Goal: Information Seeking & Learning: Find specific page/section

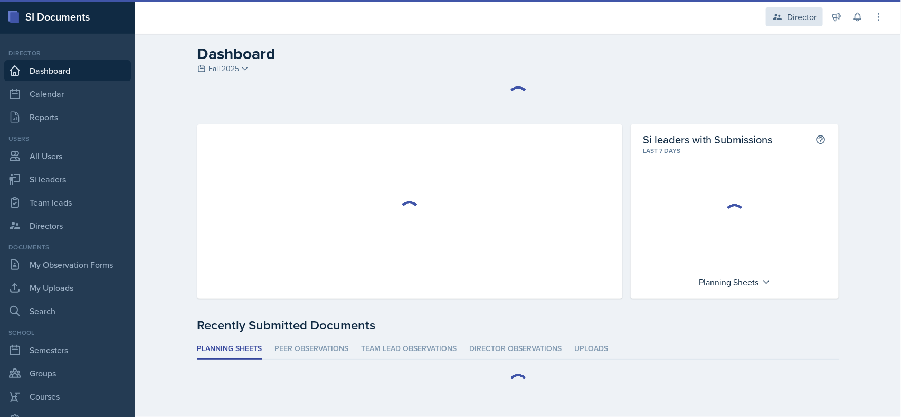
click at [798, 12] on div "Director" at bounding box center [802, 17] width 30 height 13
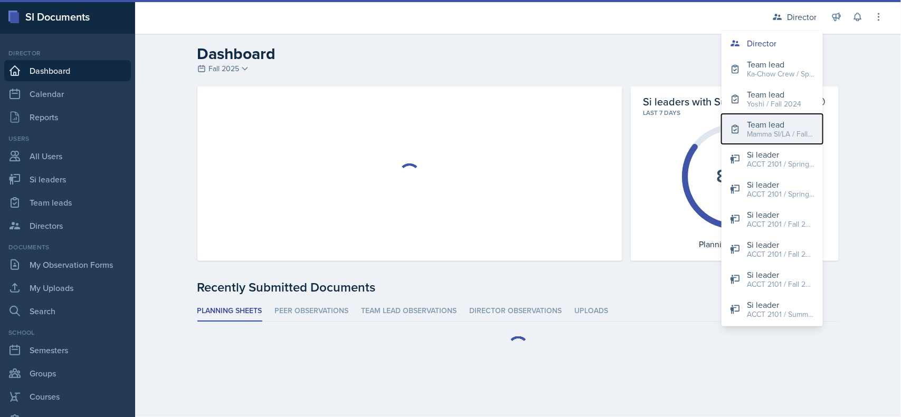
click at [782, 131] on div "Mamma SI/LA / Fall 2025" at bounding box center [781, 134] width 68 height 11
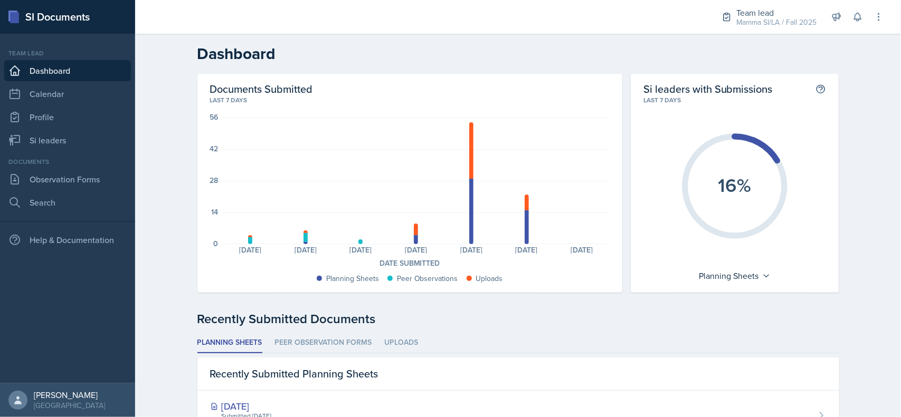
click at [78, 139] on link "Si leaders" at bounding box center [67, 140] width 127 height 21
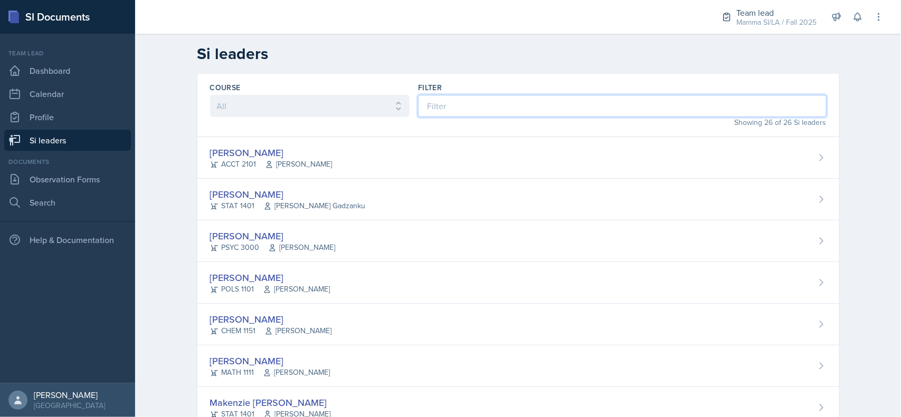
click at [544, 100] on input at bounding box center [622, 106] width 408 height 22
type input "gv"
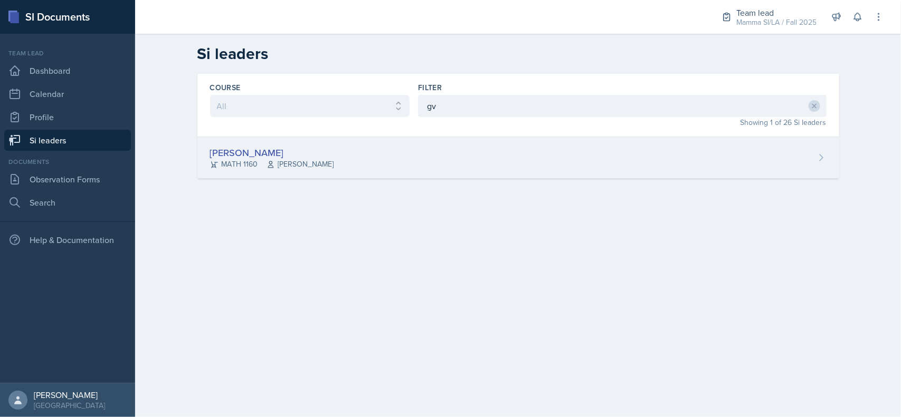
click at [509, 149] on div "[PERSON_NAME] MATH 1160 [PERSON_NAME]" at bounding box center [518, 158] width 642 height 42
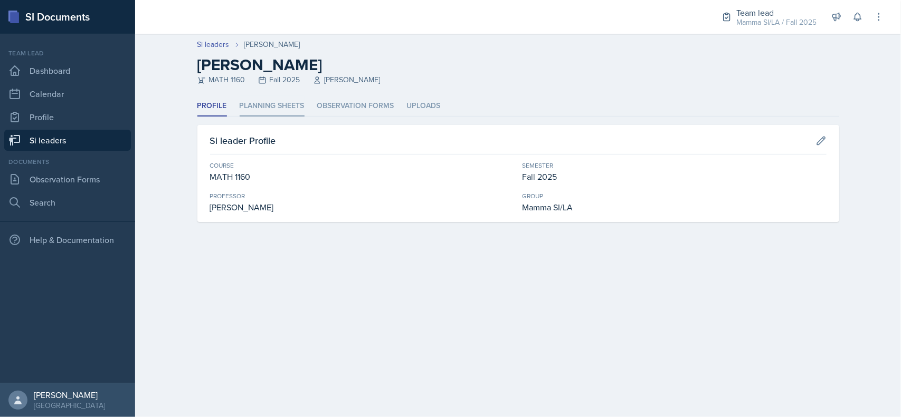
click at [286, 104] on li "Planning Sheets" at bounding box center [272, 106] width 65 height 21
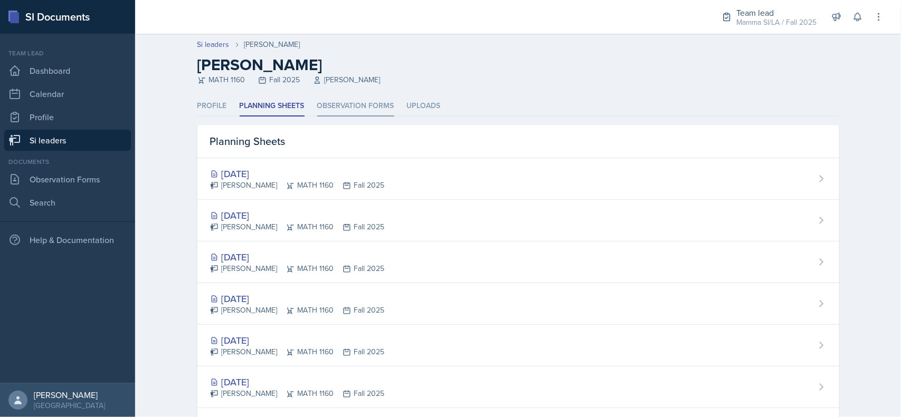
click at [364, 103] on li "Observation Forms" at bounding box center [355, 106] width 77 height 21
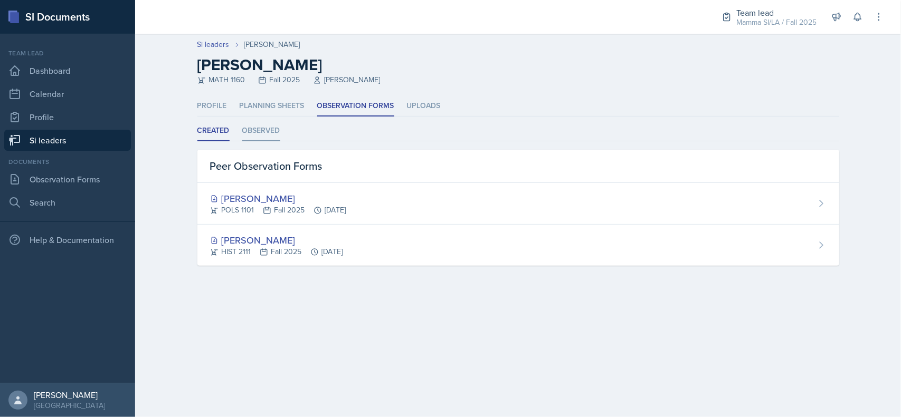
click at [264, 129] on li "Observed" at bounding box center [261, 131] width 38 height 21
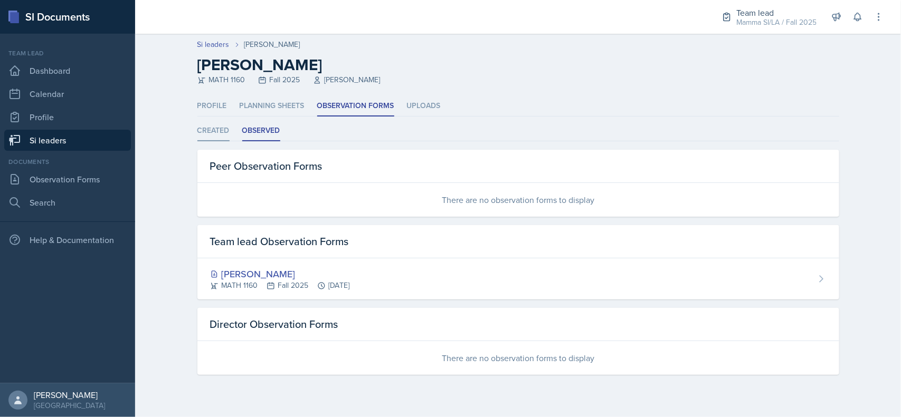
click at [221, 129] on li "Created" at bounding box center [213, 131] width 32 height 21
select select "Created"
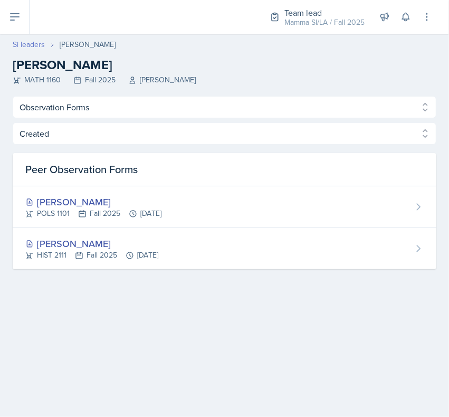
click at [32, 49] on link "Si leaders" at bounding box center [29, 44] width 32 height 11
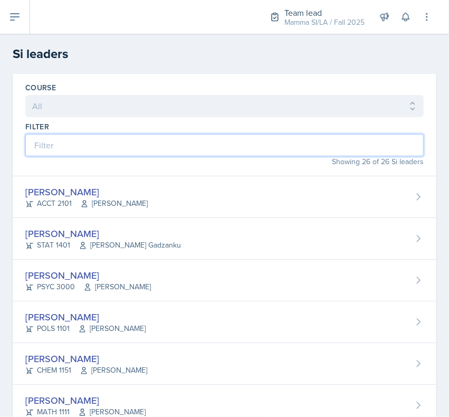
click at [82, 150] on input at bounding box center [224, 145] width 398 height 22
click at [291, 147] on input at bounding box center [224, 145] width 398 height 22
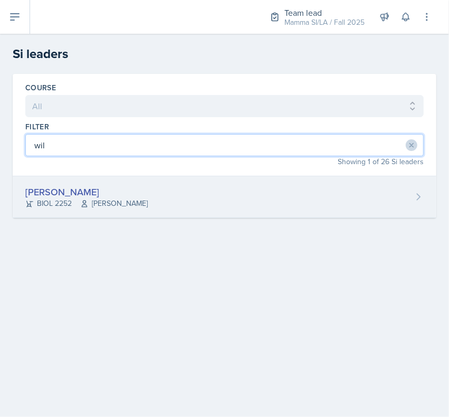
type input "wil"
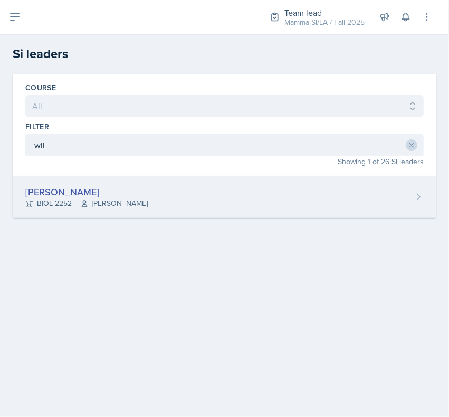
click at [349, 199] on div "[PERSON_NAME] BIOL 2252 [PERSON_NAME]" at bounding box center [225, 197] width 424 height 42
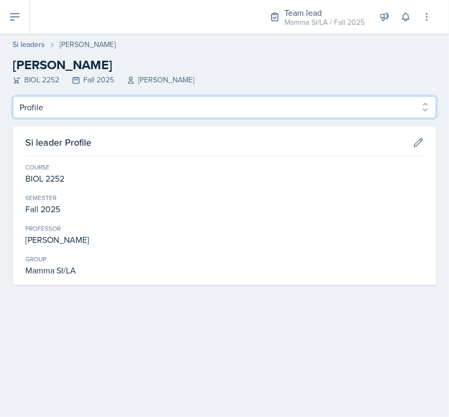
click at [177, 100] on select "Profile Planning Sheets Observation Forms Uploads" at bounding box center [225, 107] width 424 height 22
select select "Observation Forms"
click at [13, 96] on select "Profile Planning Sheets Observation Forms Uploads" at bounding box center [225, 107] width 424 height 22
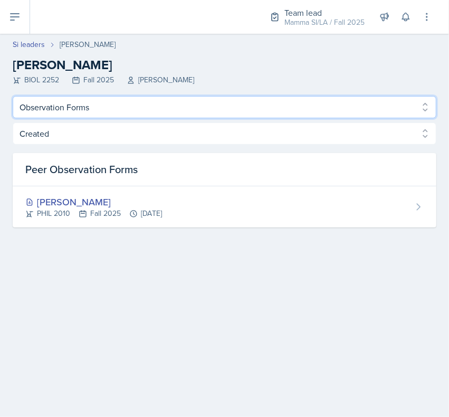
click at [268, 106] on select "Profile Planning Sheets Observation Forms Uploads" at bounding box center [225, 107] width 424 height 22
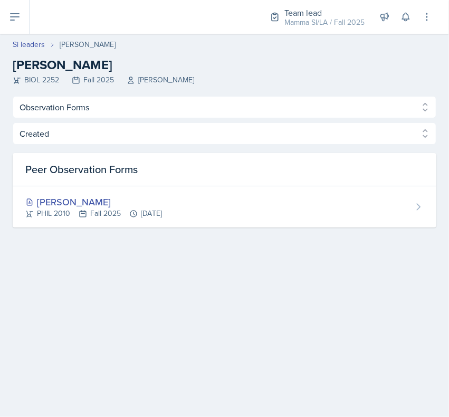
click at [243, 337] on main "Si leaders [PERSON_NAME] [PERSON_NAME] BIOL 2252 Fall 2025 [PERSON_NAME] Profil…" at bounding box center [224, 225] width 449 height 383
